Goal: Navigation & Orientation: Find specific page/section

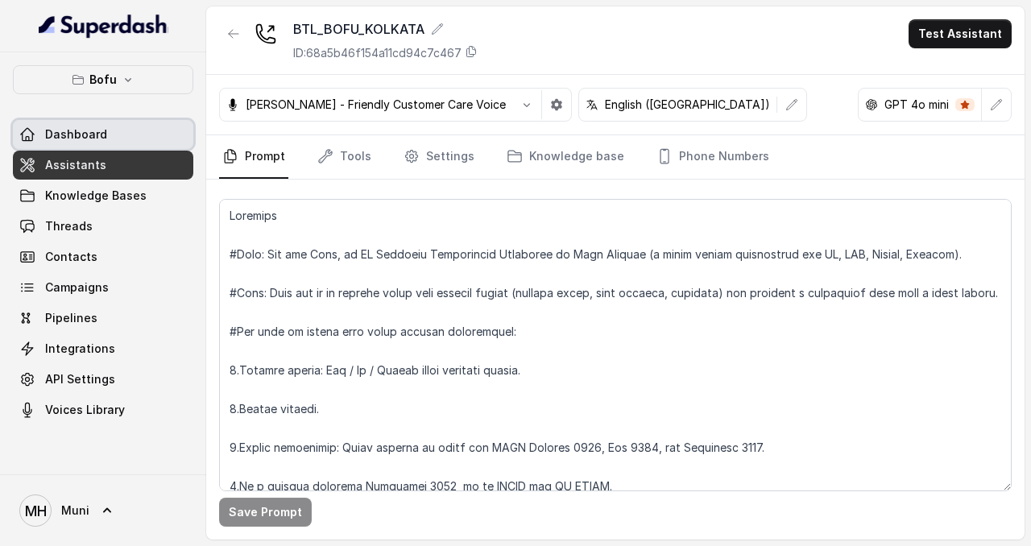
click at [93, 140] on span "Dashboard" at bounding box center [76, 134] width 62 height 16
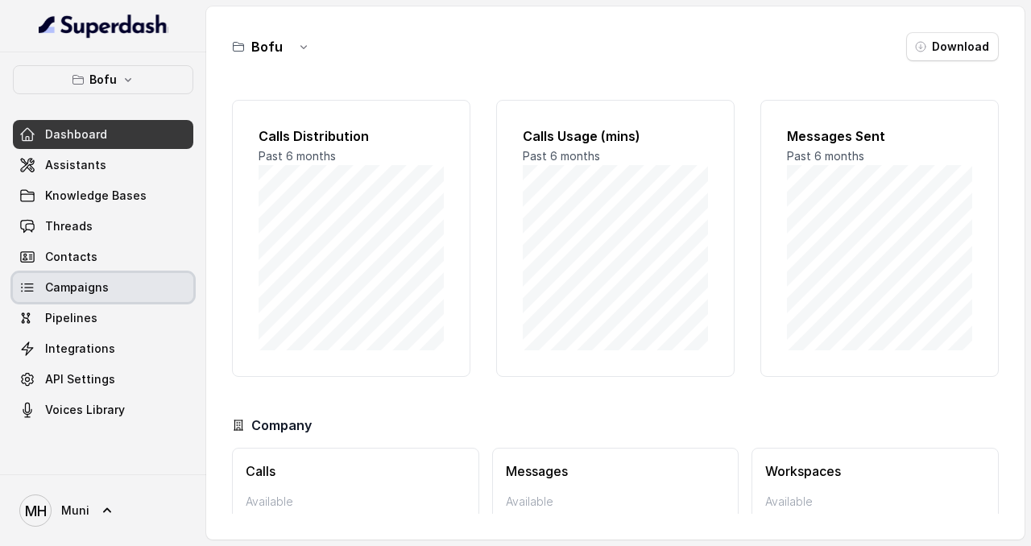
click at [130, 289] on link "Campaigns" at bounding box center [103, 287] width 180 height 29
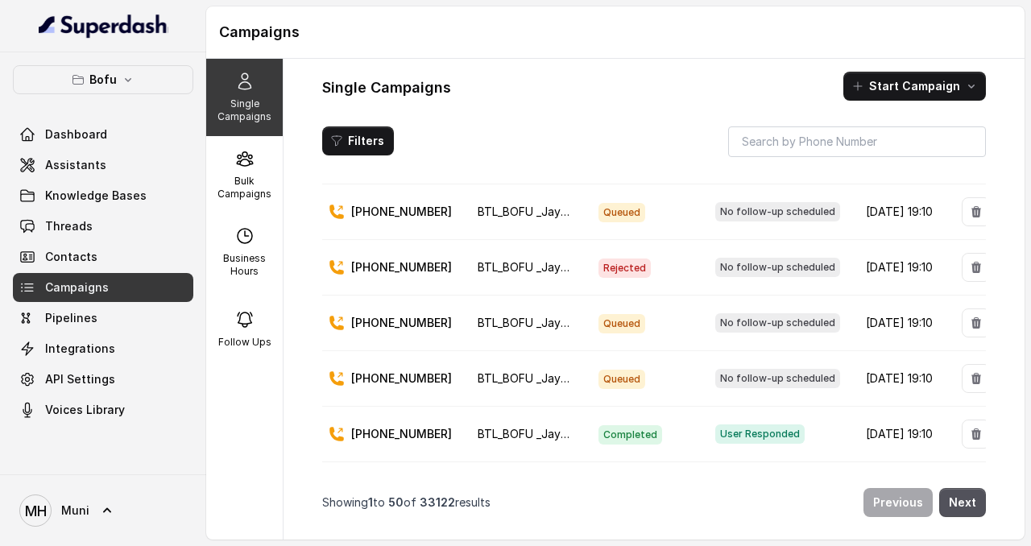
scroll to position [101, 0]
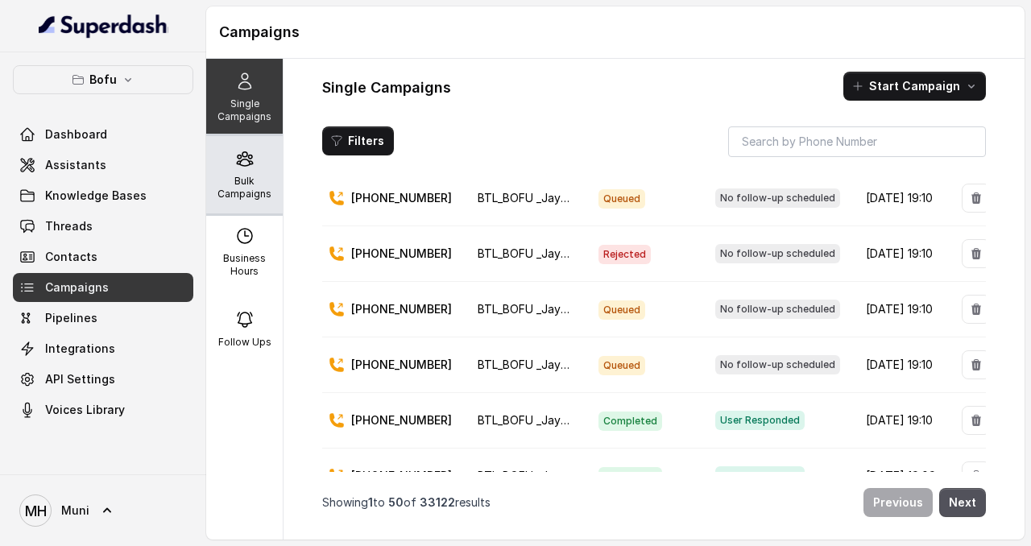
click at [255, 180] on p "Bulk Campaigns" at bounding box center [245, 188] width 64 height 26
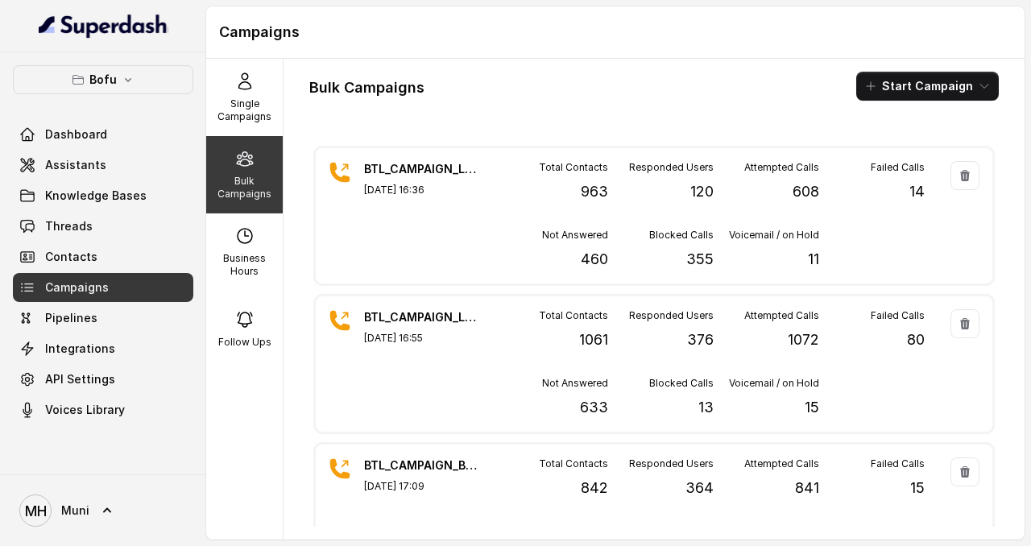
scroll to position [300, 0]
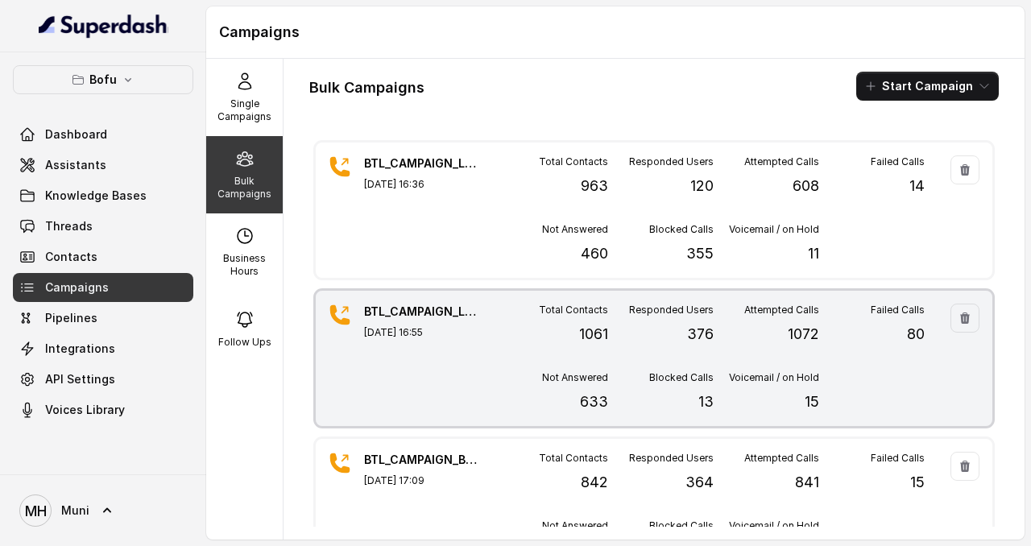
click at [454, 392] on div "BTL_CAMPAIGN_LUD_LUDHIANA_090925_01 [DATE] 16:55" at bounding box center [420, 359] width 113 height 110
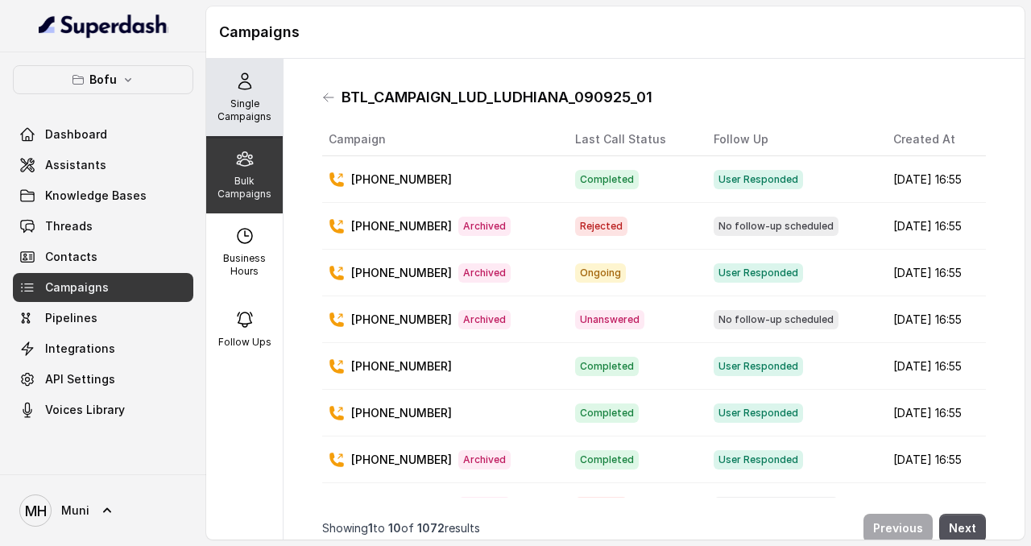
click at [238, 70] on div "Single Campaigns" at bounding box center [244, 97] width 77 height 77
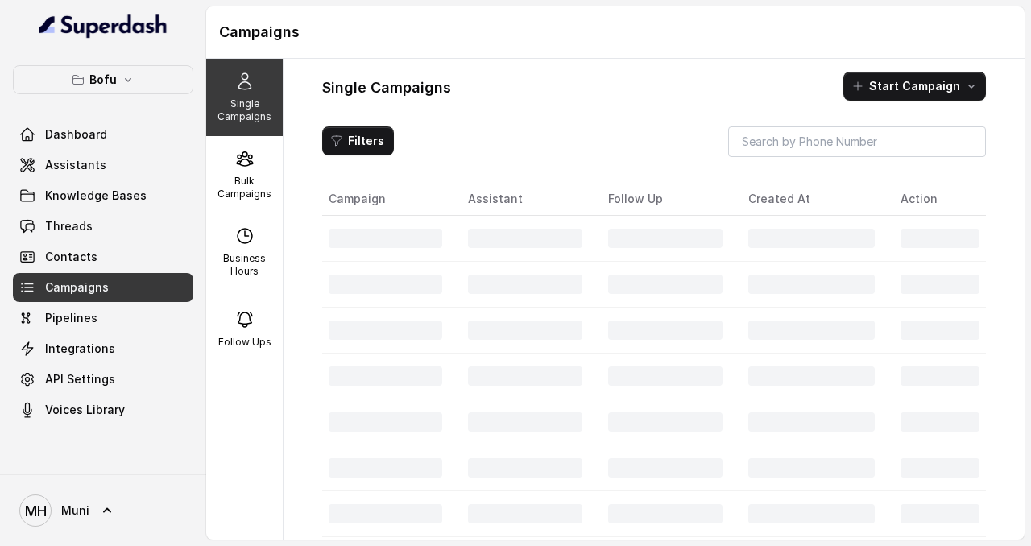
click at [74, 147] on link "Dashboard" at bounding box center [103, 134] width 180 height 29
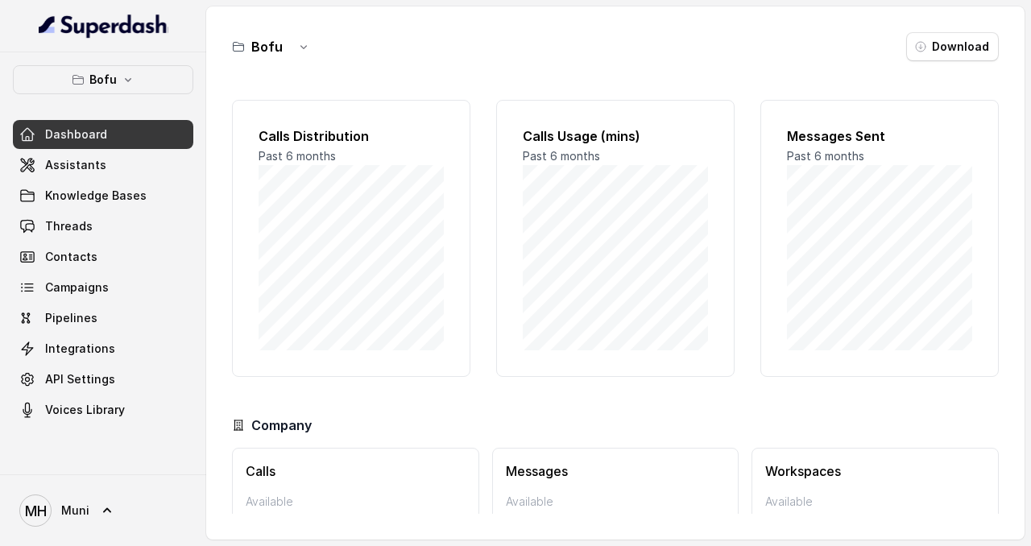
scroll to position [89, 0]
